Goal: Find specific page/section

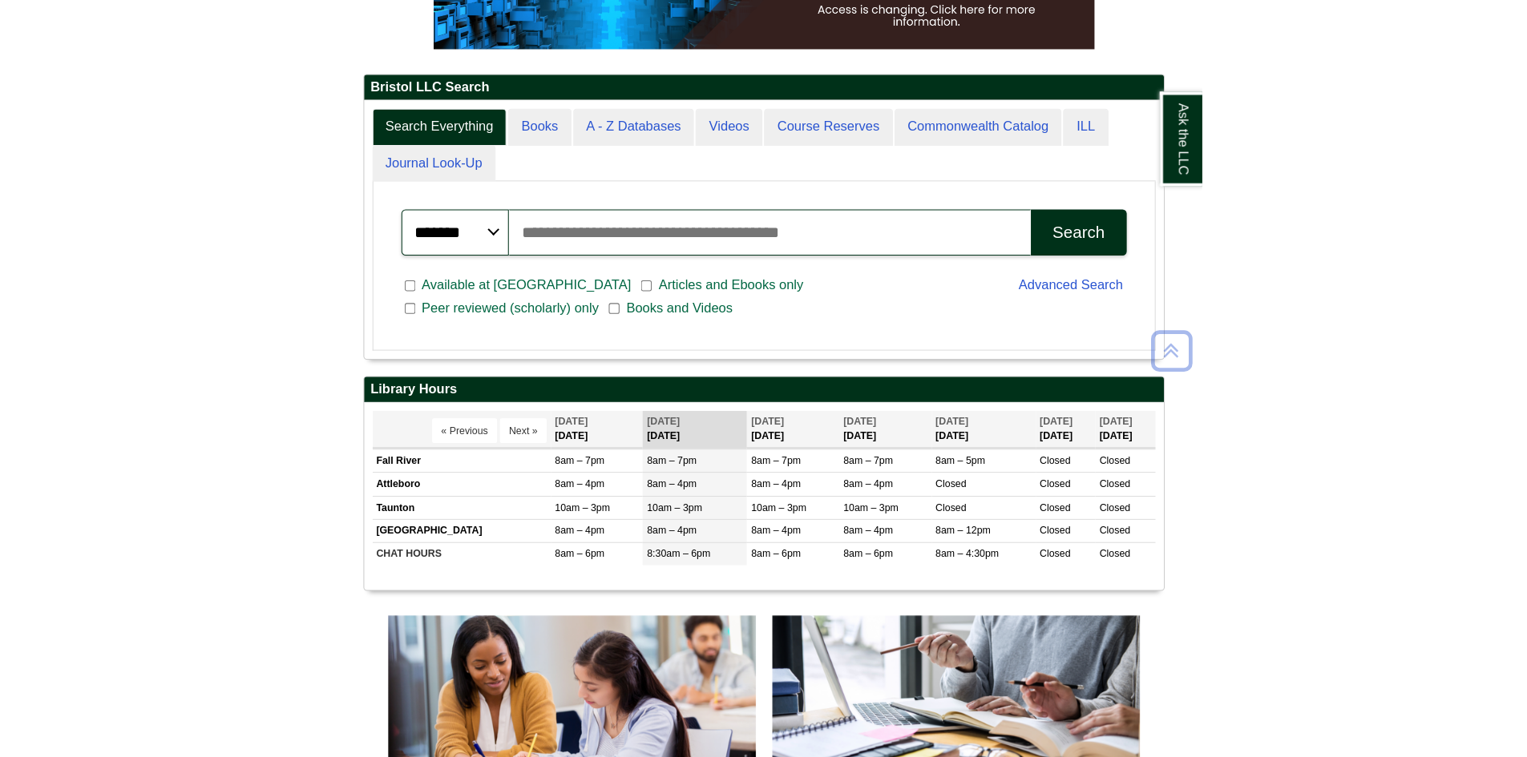
scroll to position [321, 0]
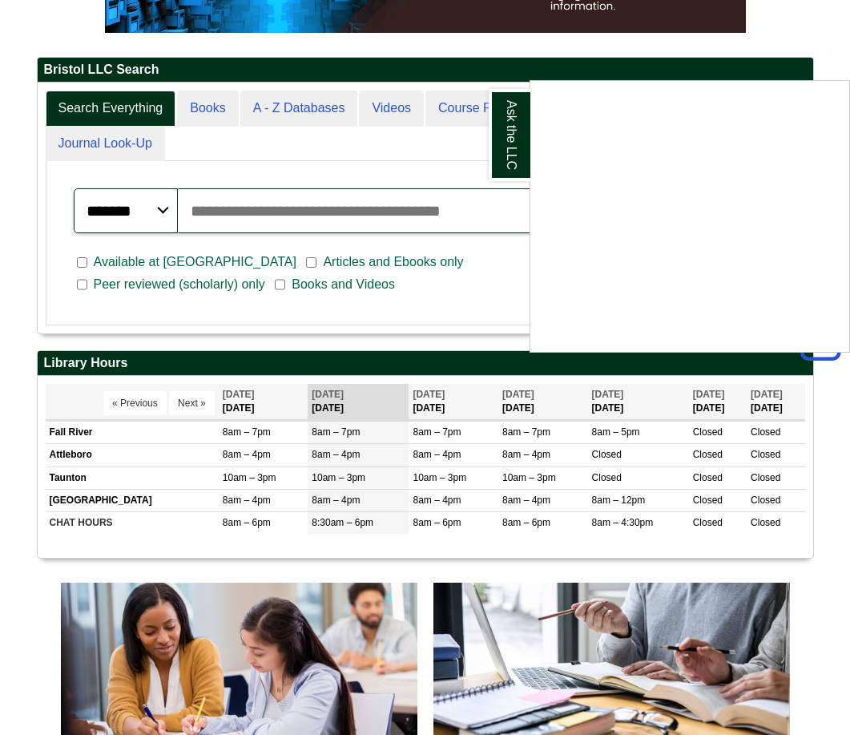
click at [210, 256] on div "Ask the LLC" at bounding box center [425, 367] width 850 height 735
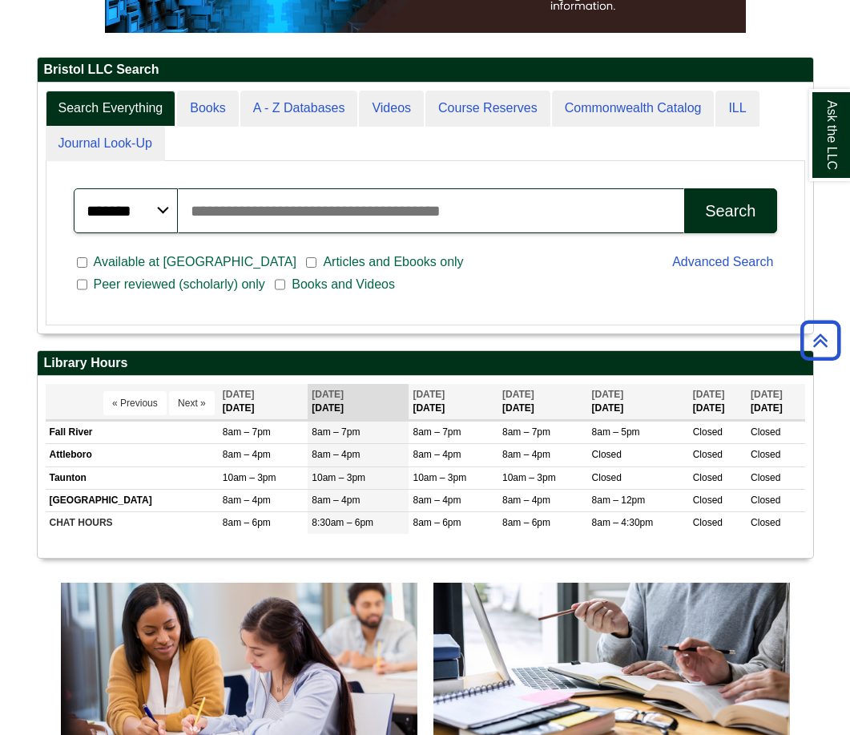
click at [205, 233] on input "Search articles, books, journals & more" at bounding box center [431, 210] width 507 height 45
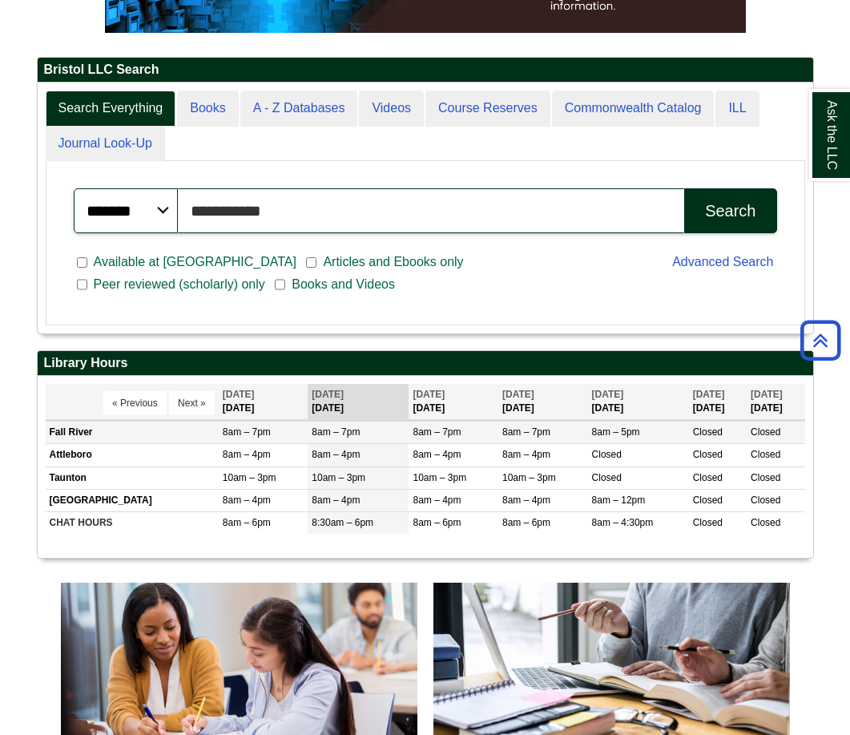
type input "**********"
click at [684, 188] on button "Search" at bounding box center [730, 210] width 92 height 45
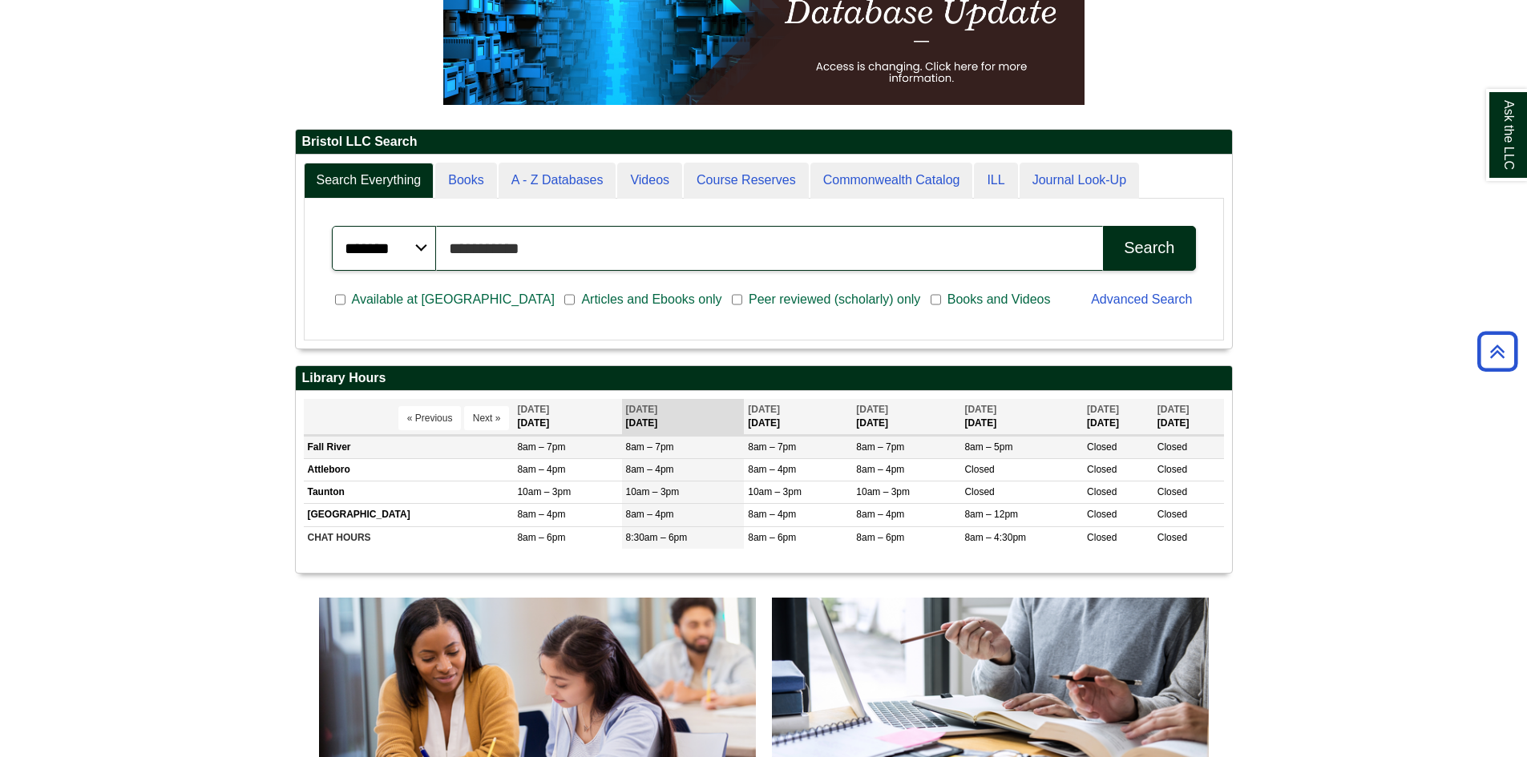
scroll to position [168, 938]
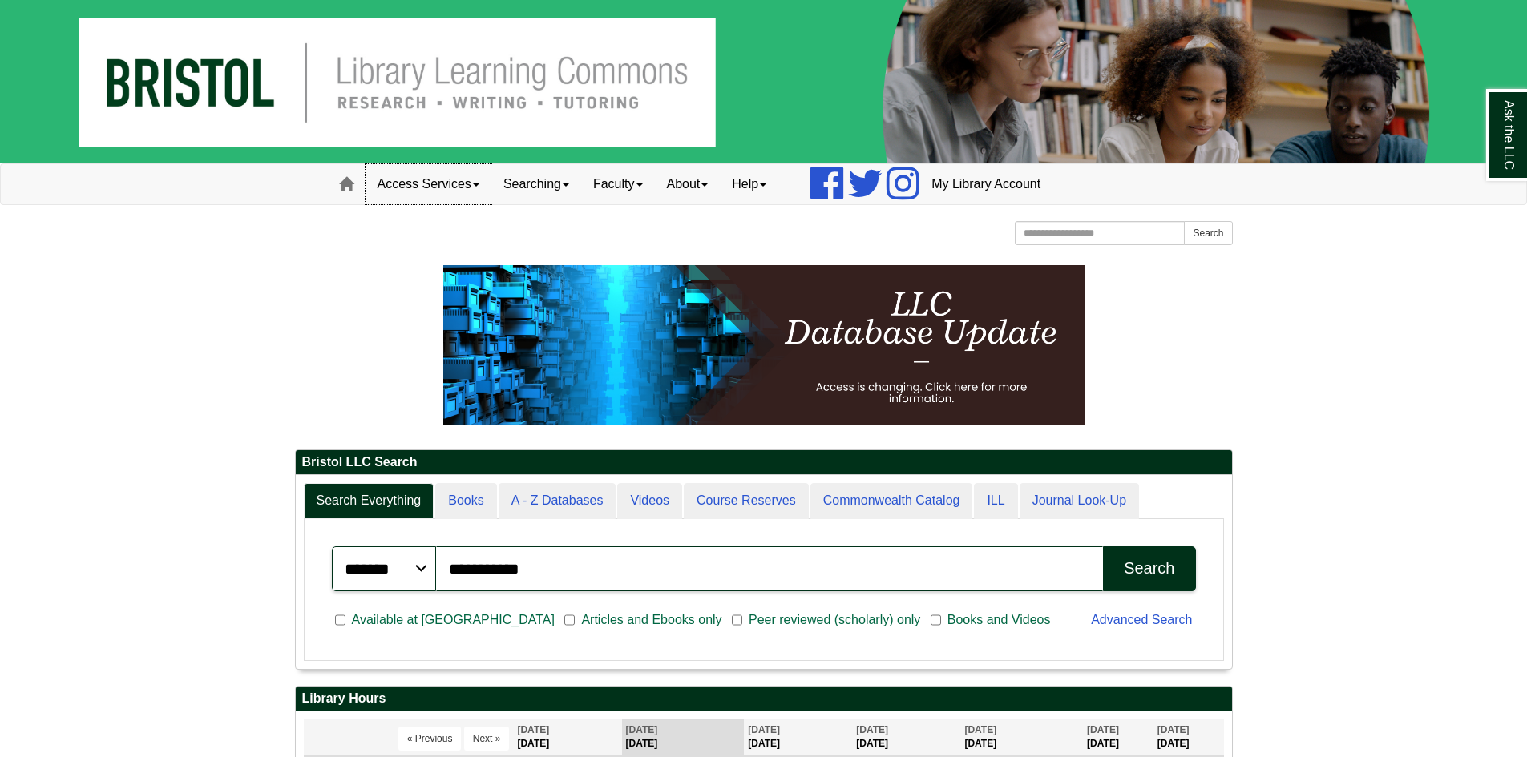
click at [416, 186] on link "Access Services" at bounding box center [428, 184] width 126 height 40
click at [398, 237] on link "Chromebooks" at bounding box center [449, 237] width 167 height 18
click at [849, 564] on div "Search" at bounding box center [1149, 568] width 50 height 18
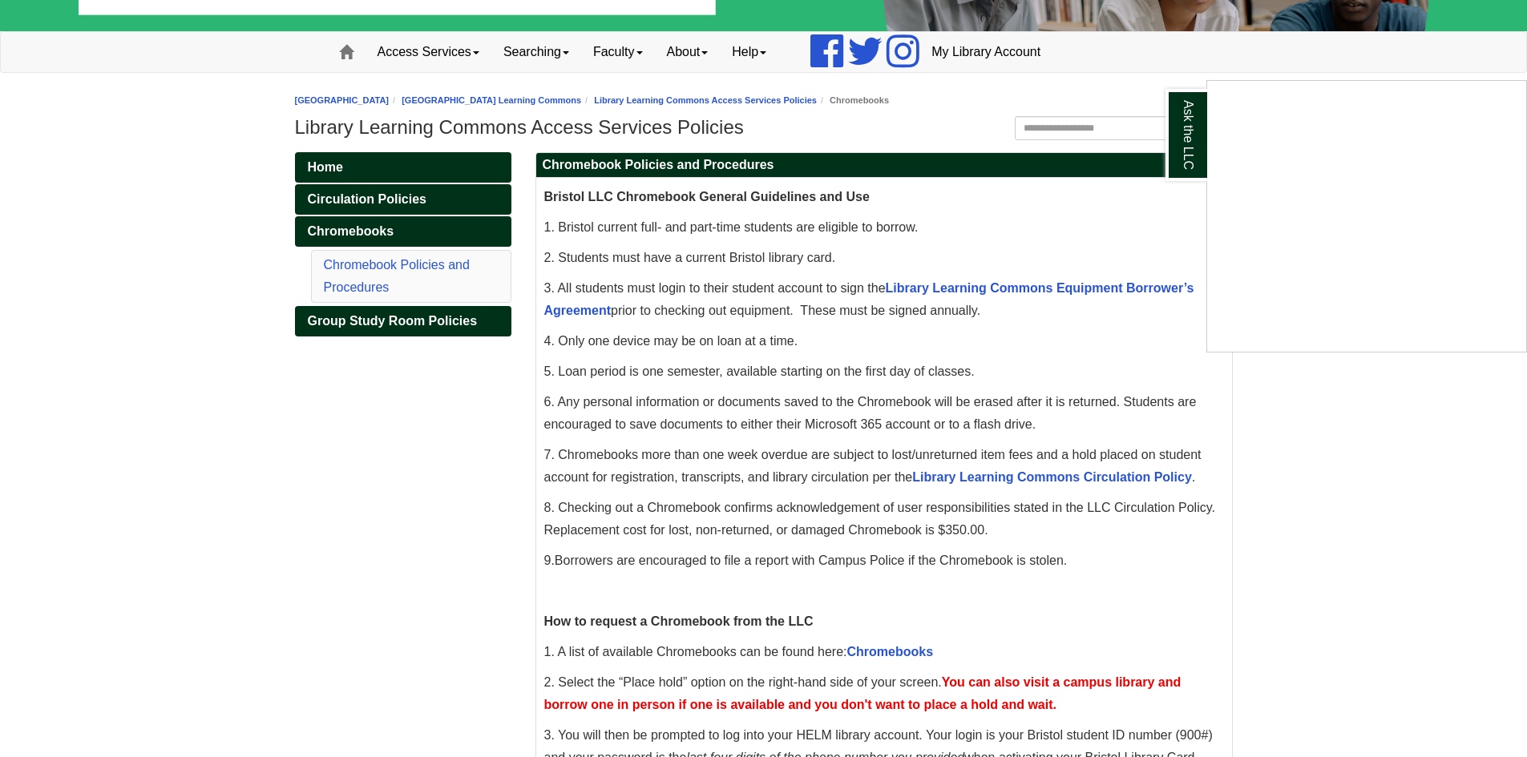
scroll to position [160, 0]
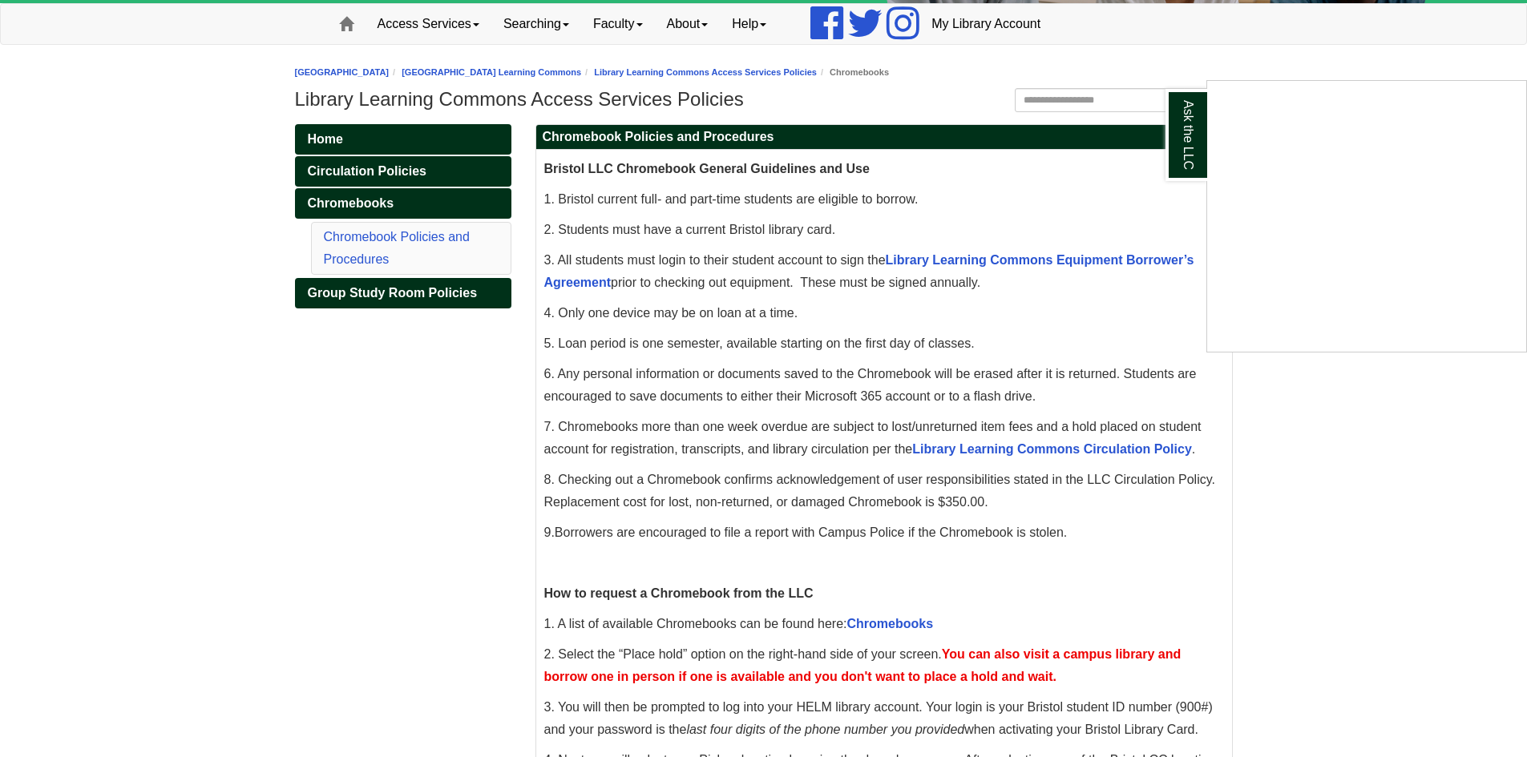
click at [891, 622] on div "Ask the LLC" at bounding box center [763, 378] width 1527 height 757
click at [891, 622] on link "Chromebooks" at bounding box center [890, 624] width 87 height 14
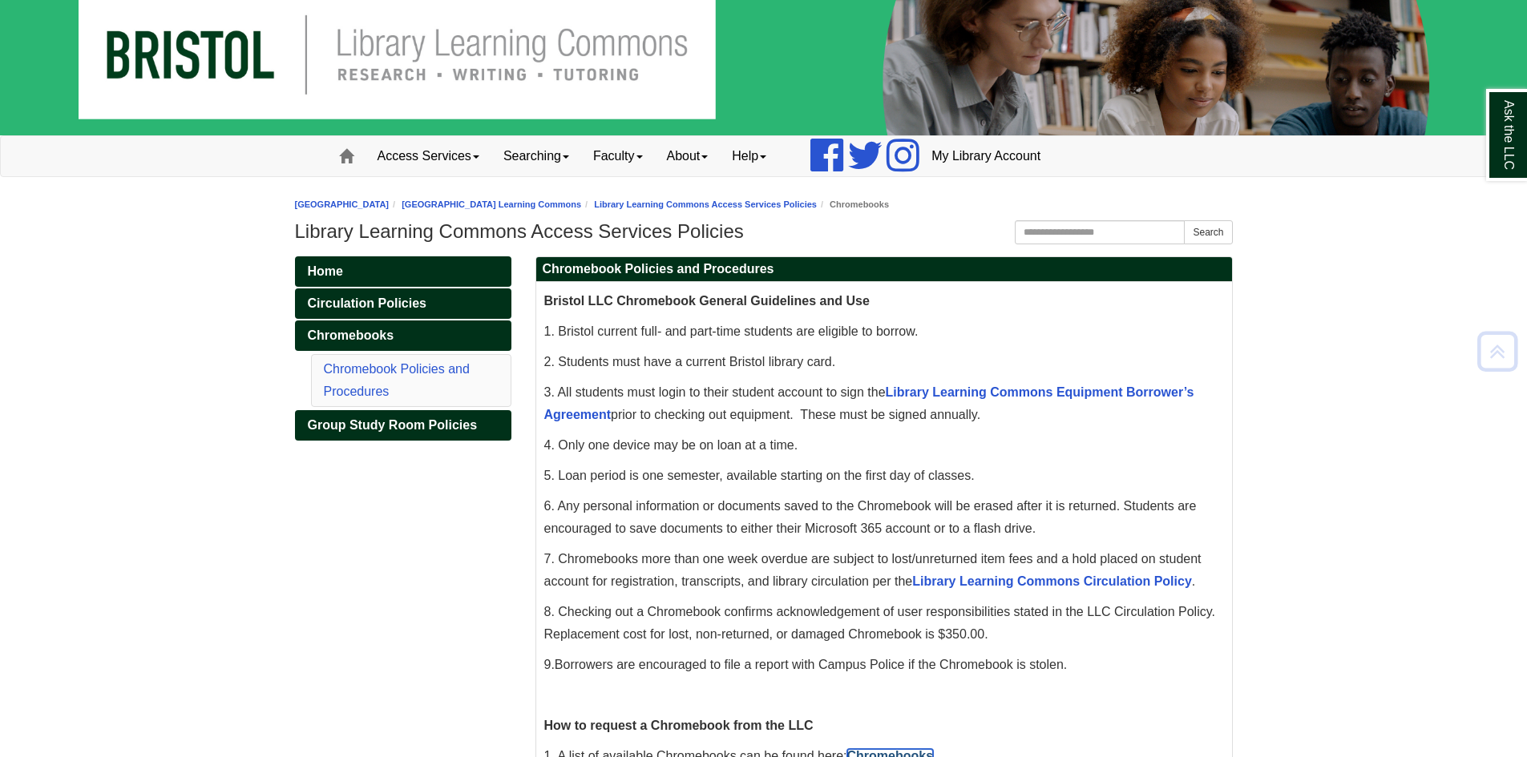
scroll to position [0, 0]
